Goal: Task Accomplishment & Management: Manage account settings

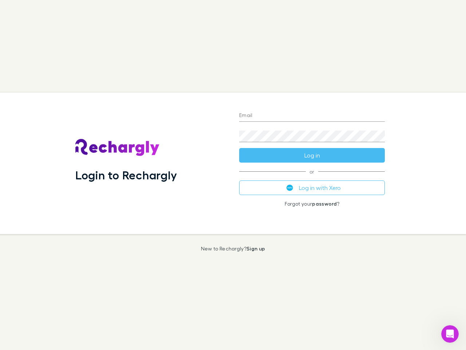
click at [233, 175] on div "Login to Rechargly" at bounding box center [152, 163] width 164 height 141
click at [312, 116] on input "Email" at bounding box center [312, 116] width 146 height 12
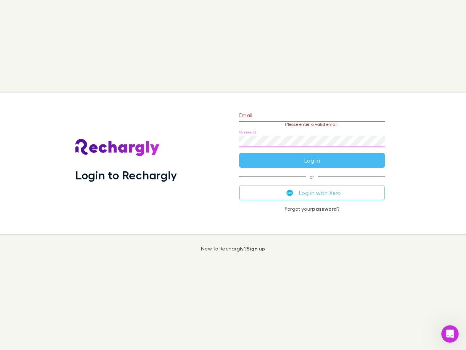
click at [312, 155] on form "Email Please enter a valid email. Password Log in" at bounding box center [312, 135] width 146 height 63
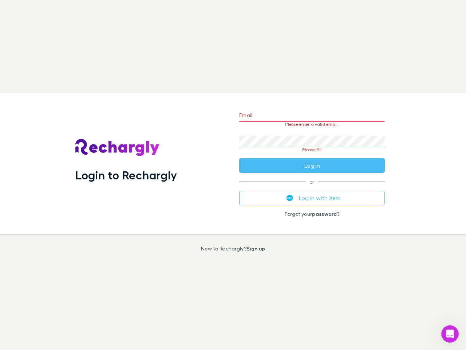
click at [312, 188] on div "Email Please enter a valid email. Password Please fill Log in or Log in with Xe…" at bounding box center [311, 163] width 157 height 141
click at [450, 334] on icon "Open Intercom Messenger" at bounding box center [450, 334] width 12 height 12
